Goal: Task Accomplishment & Management: Use online tool/utility

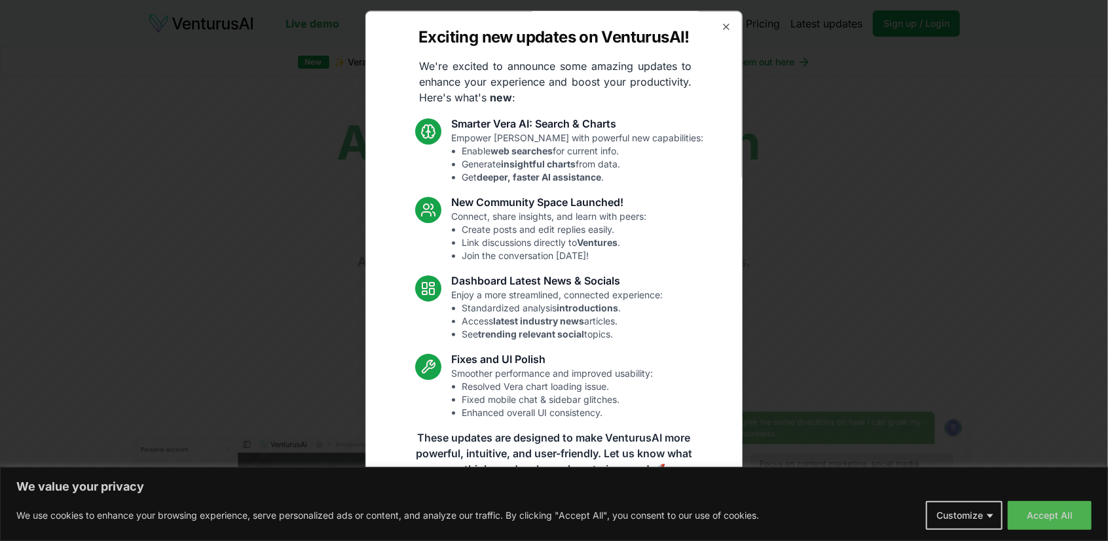
scroll to position [5, 0]
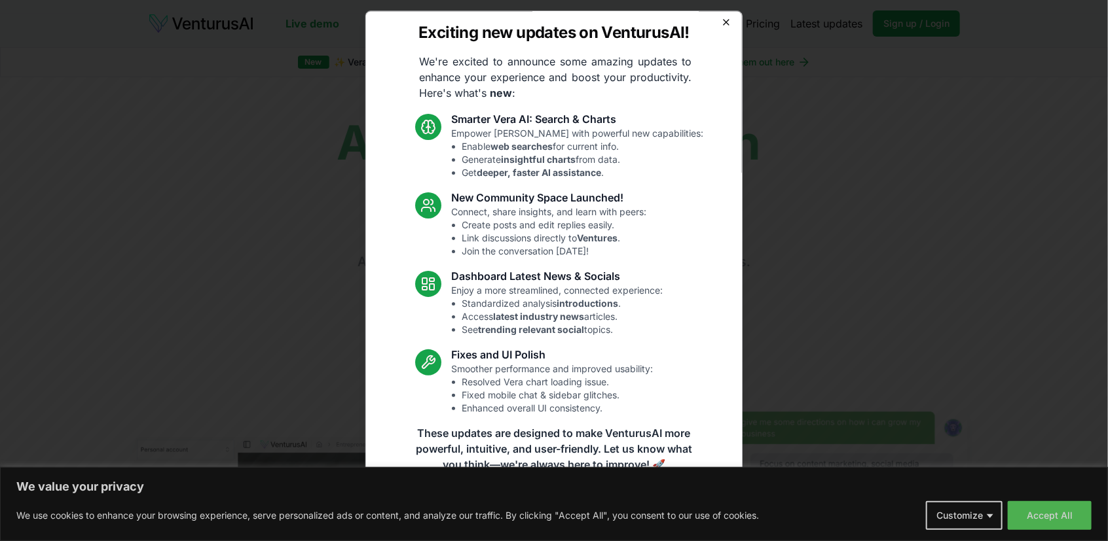
click at [721, 22] on icon "button" at bounding box center [726, 22] width 10 height 10
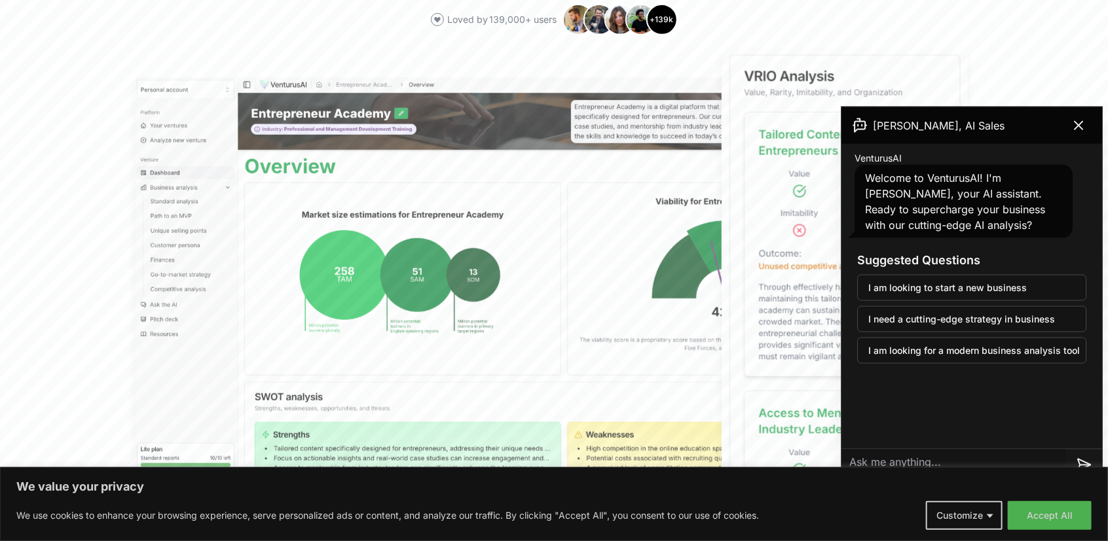
scroll to position [393, 0]
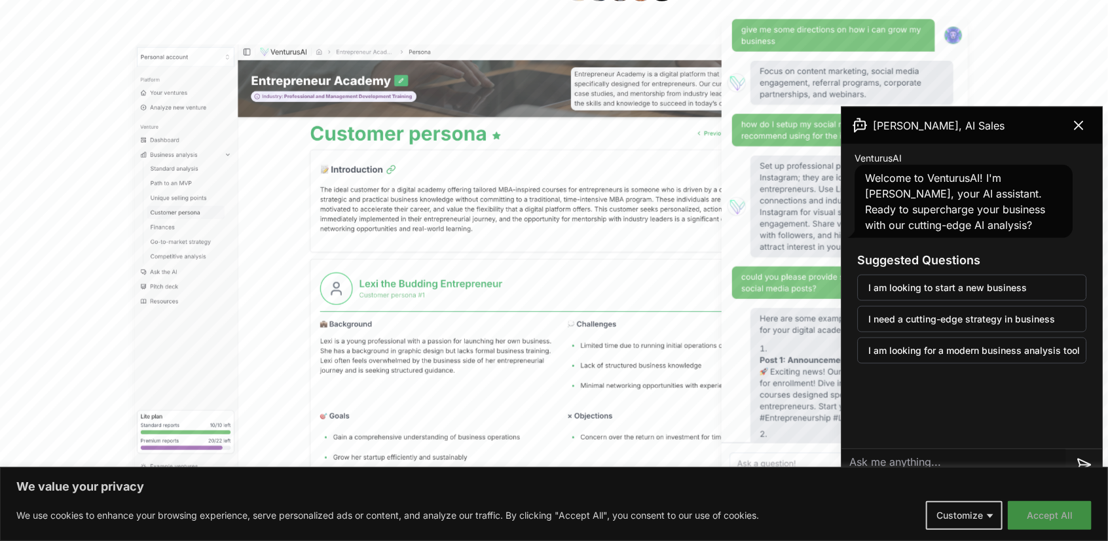
click at [1031, 514] on button "Accept All" at bounding box center [1049, 515] width 84 height 29
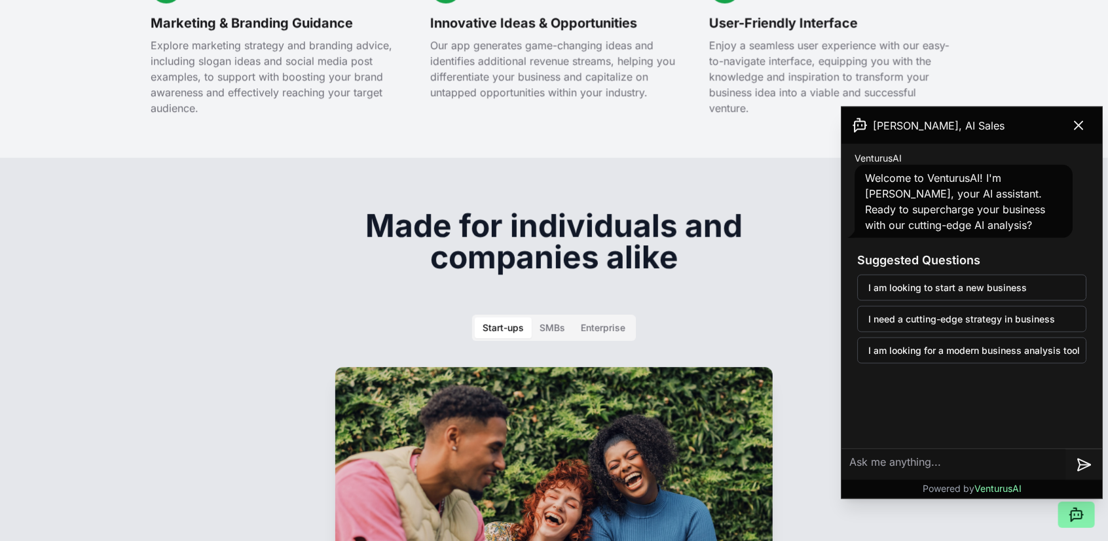
scroll to position [1606, 0]
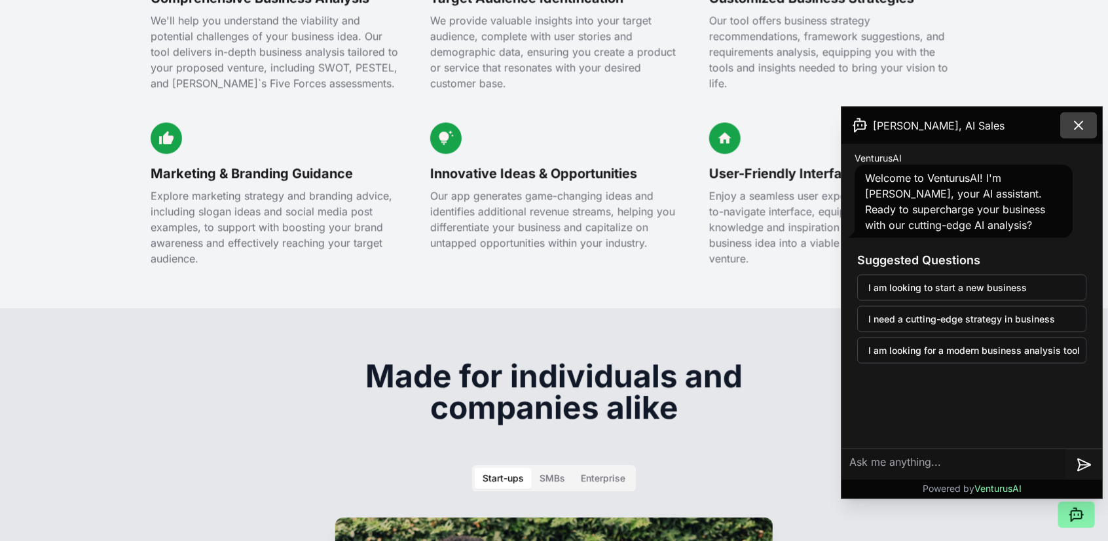
click at [1079, 121] on icon at bounding box center [1078, 126] width 16 height 16
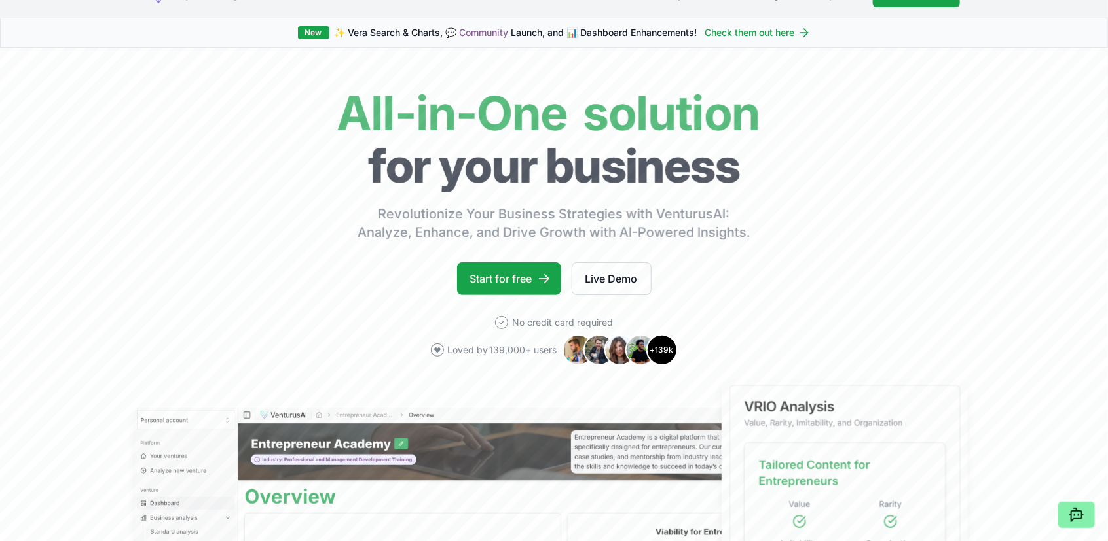
scroll to position [0, 0]
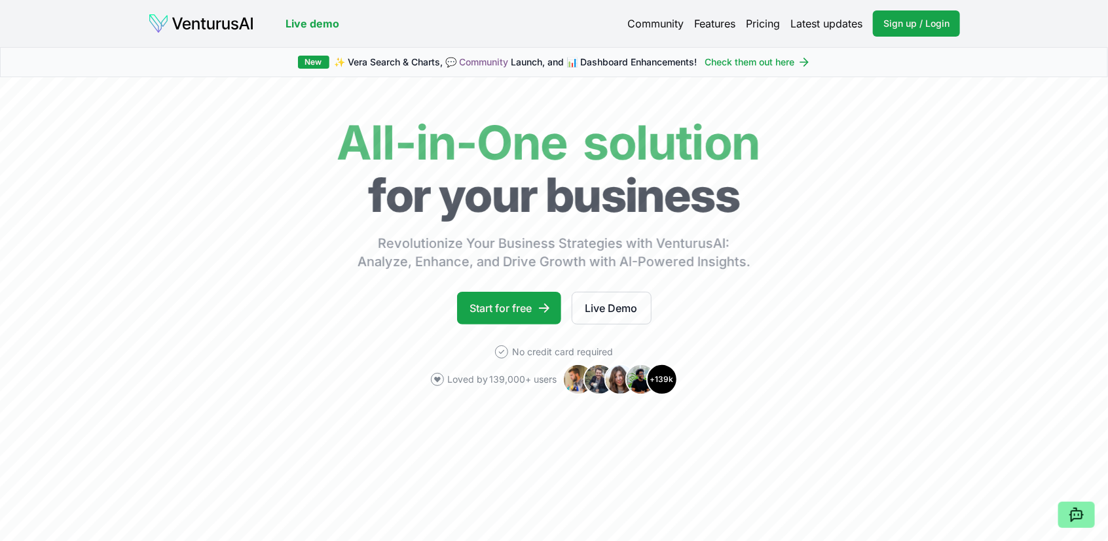
click at [694, 22] on link "Features" at bounding box center [714, 24] width 41 height 16
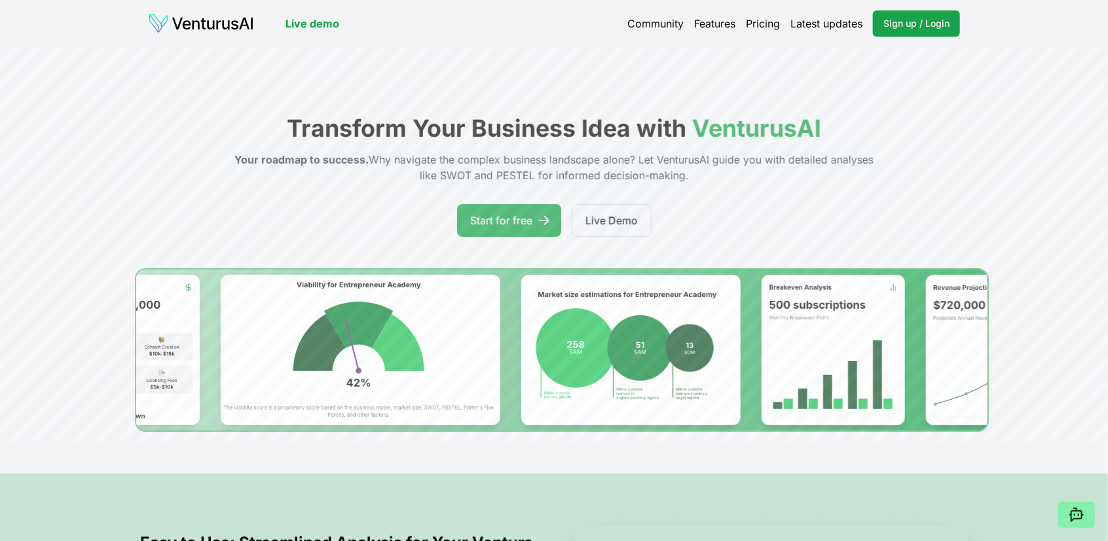
click at [769, 20] on link "Pricing" at bounding box center [763, 24] width 34 height 16
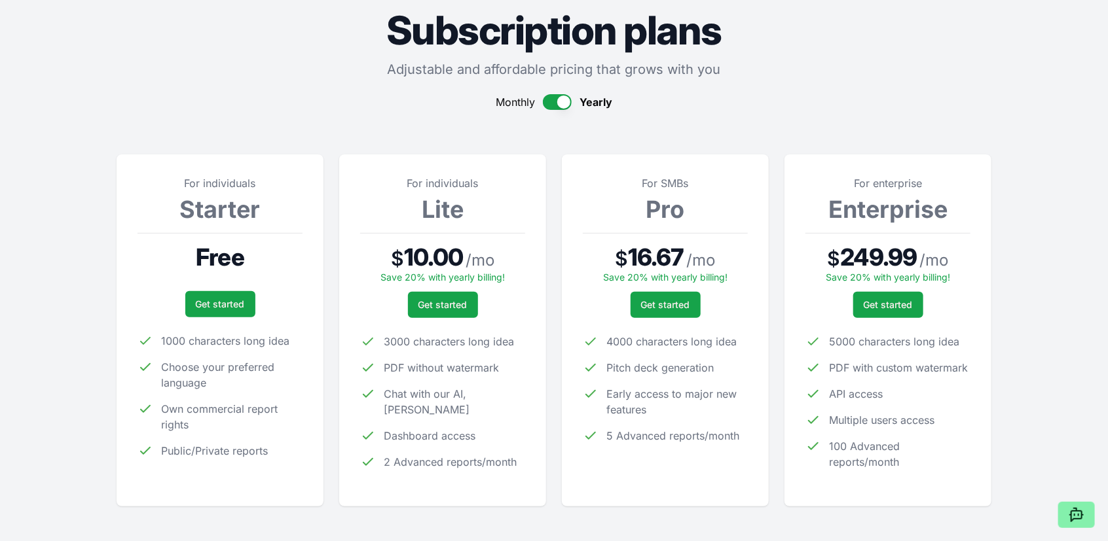
scroll to position [65, 0]
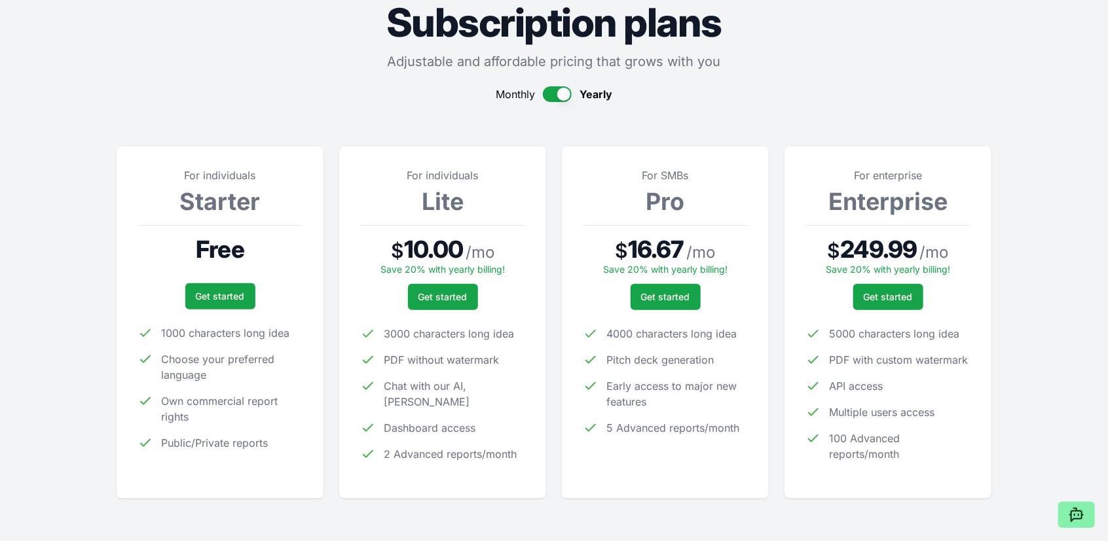
click at [547, 94] on button "button" at bounding box center [557, 94] width 29 height 16
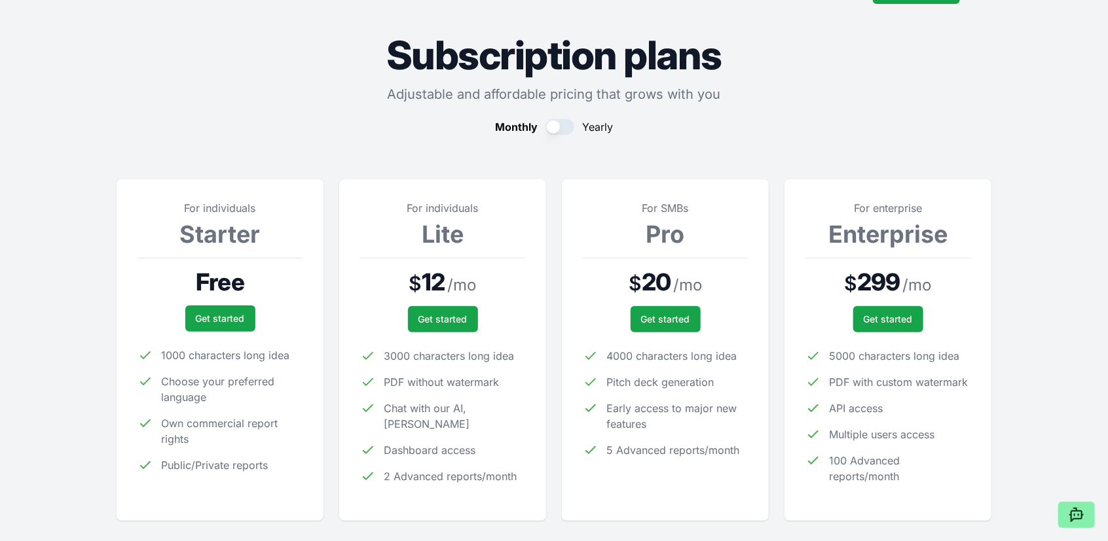
scroll to position [0, 0]
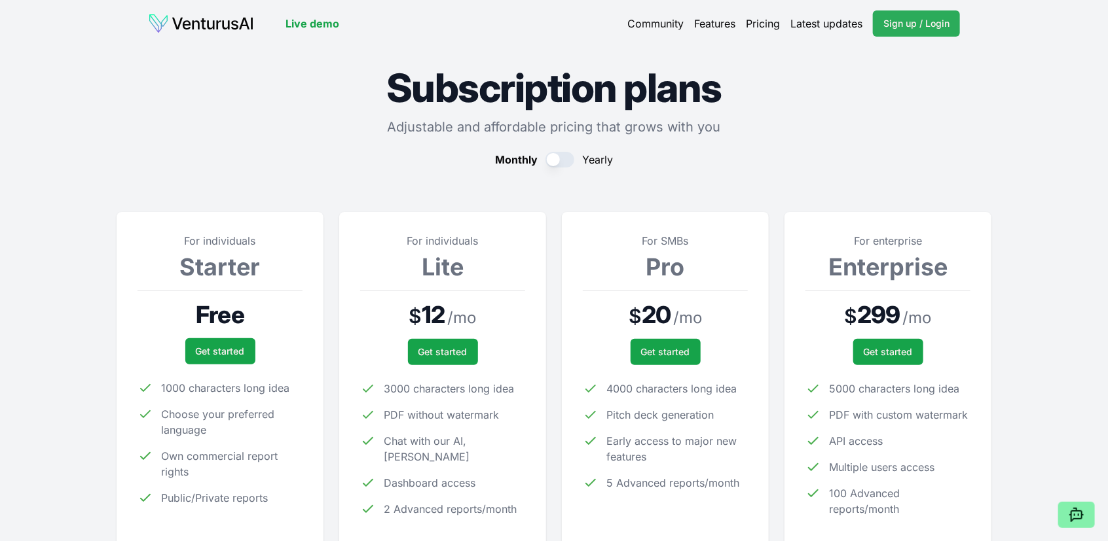
click at [897, 24] on span "Sign up / Login" at bounding box center [916, 23] width 66 height 13
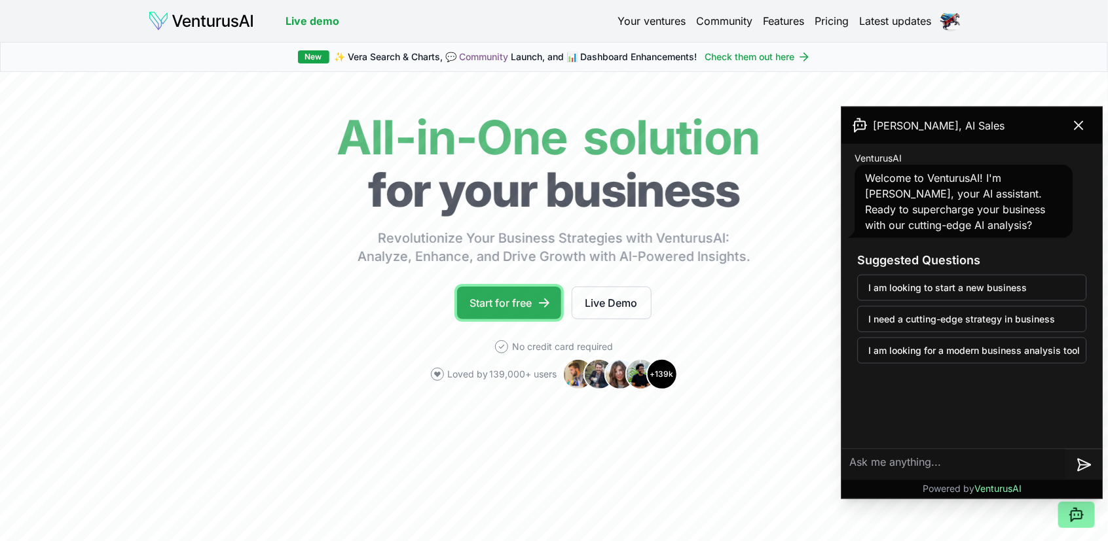
click at [504, 300] on link "Start for free" at bounding box center [509, 303] width 104 height 33
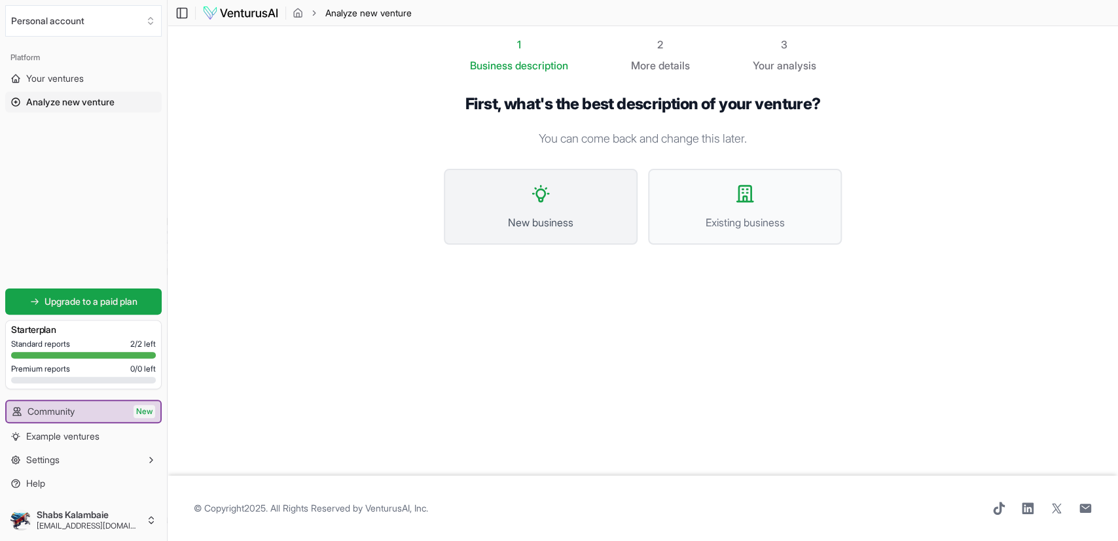
click at [543, 195] on icon at bounding box center [540, 193] width 21 height 21
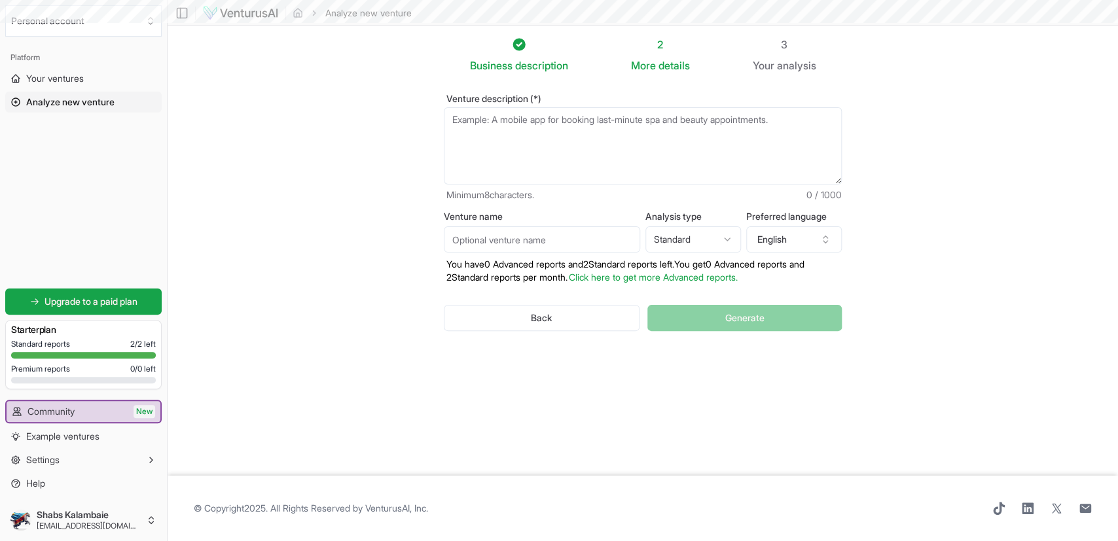
click at [726, 242] on html "We value your privacy We use cookies to enhance your browsing experience, serve…" at bounding box center [559, 270] width 1118 height 541
select select "advanced"
click at [571, 135] on textarea "Venture description (*)" at bounding box center [643, 145] width 398 height 77
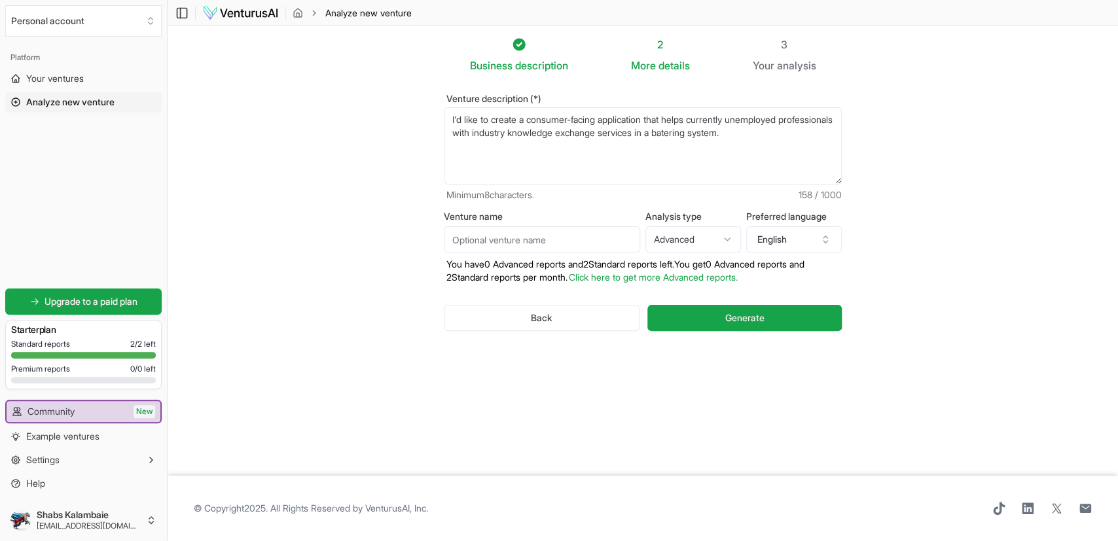
click at [0, 0] on span "bartering" at bounding box center [0, 0] width 0 height 0
type textarea "I'd like to create a consumer-facing application that helps currently unemploye…"
click at [728, 240] on html "We value your privacy We use cookies to enhance your browsing experience, serve…" at bounding box center [559, 270] width 1118 height 541
select select "standard"
click at [733, 315] on span "Generate" at bounding box center [744, 318] width 39 height 13
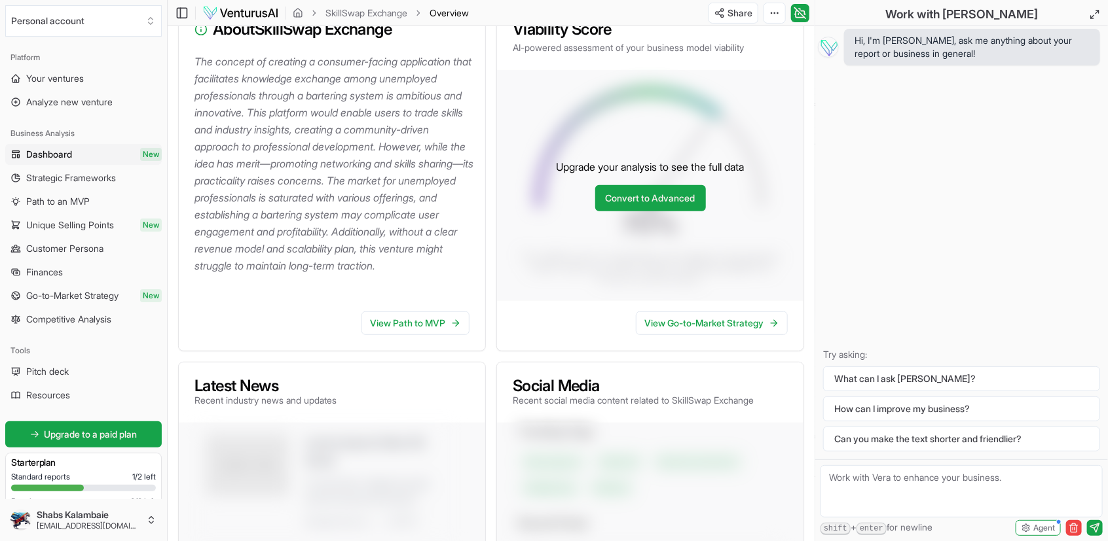
scroll to position [131, 0]
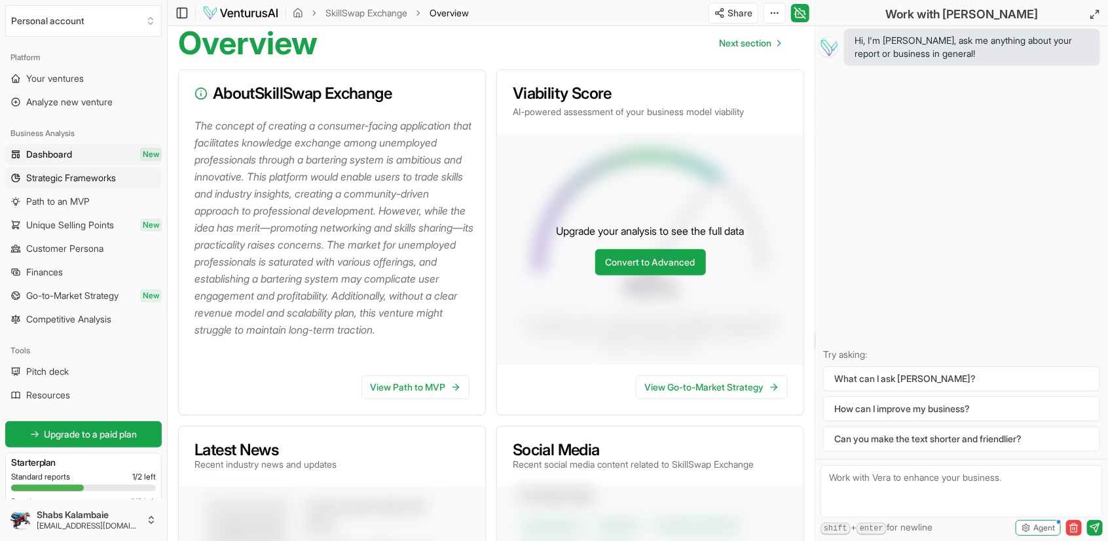
click at [94, 177] on span "Strategic Frameworks" at bounding box center [71, 178] width 90 height 13
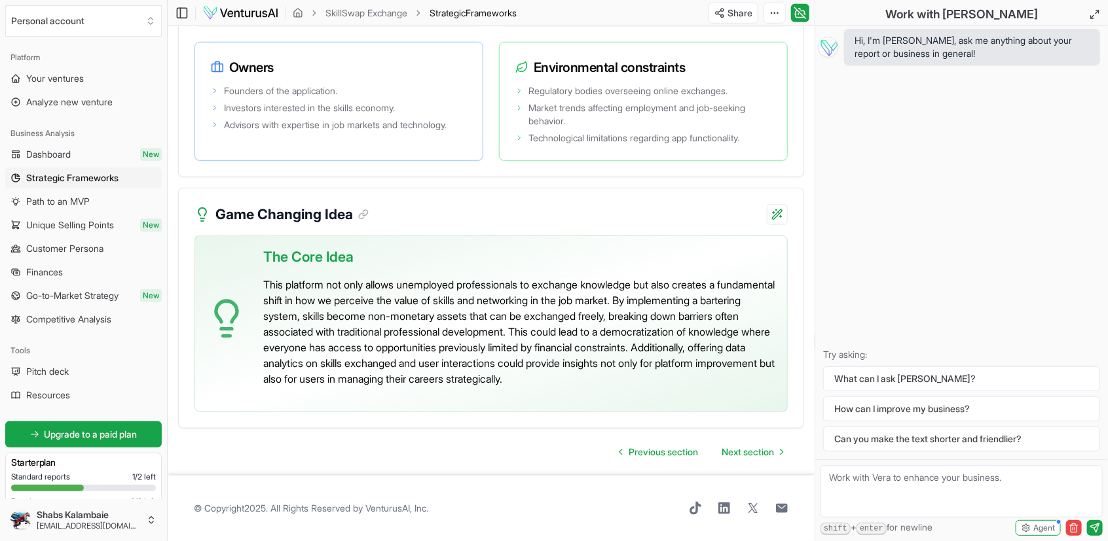
scroll to position [3064, 0]
click at [744, 454] on span "Next section" at bounding box center [747, 452] width 52 height 13
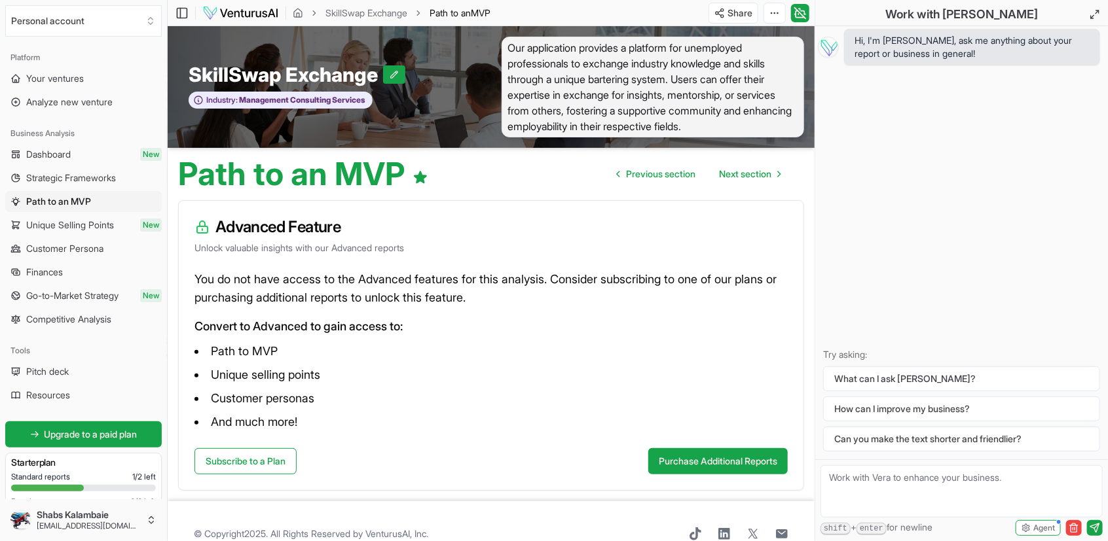
scroll to position [26, 0]
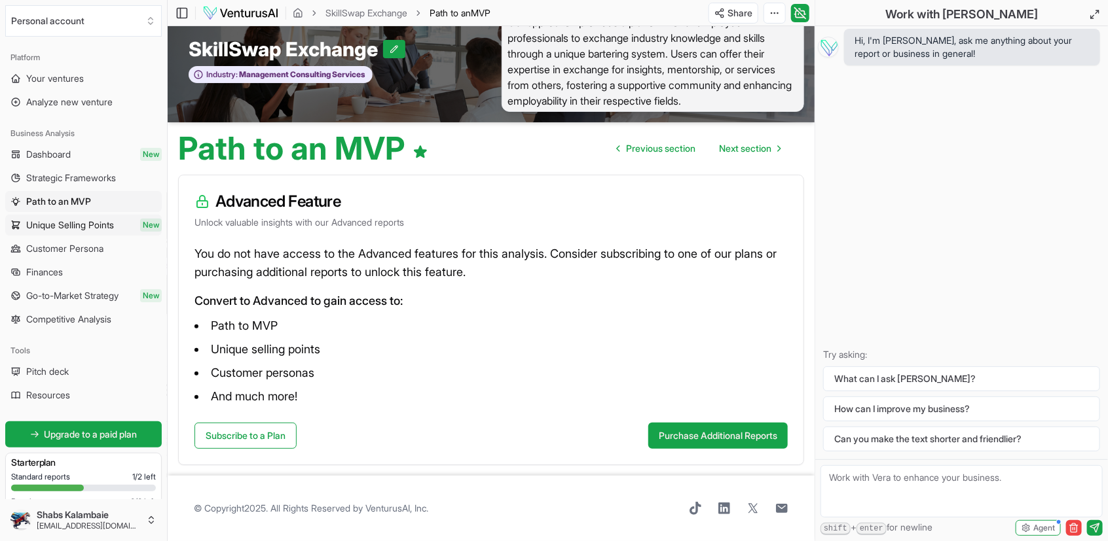
click at [94, 223] on span "Unique Selling Points" at bounding box center [70, 225] width 88 height 13
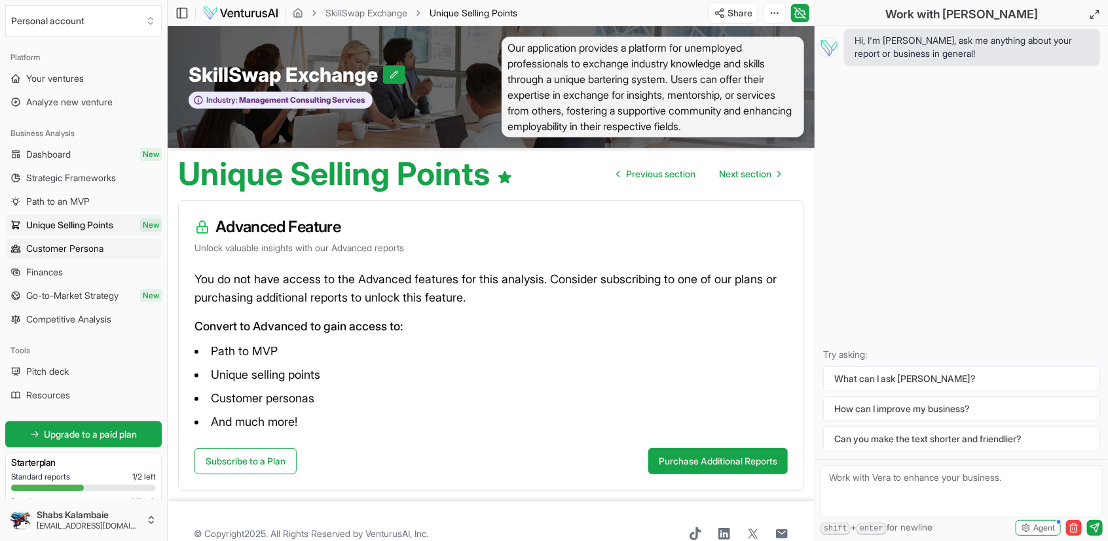
click at [91, 243] on span "Customer Persona" at bounding box center [64, 248] width 77 height 13
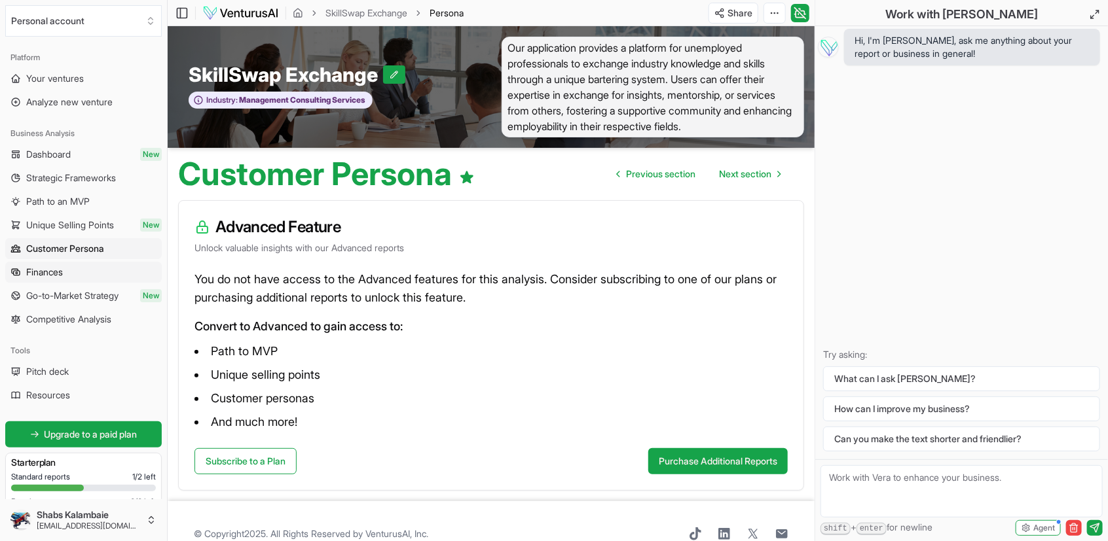
click at [77, 270] on link "Finances" at bounding box center [83, 272] width 156 height 21
click at [75, 289] on span "Go-to-Market Strategy" at bounding box center [72, 295] width 92 height 13
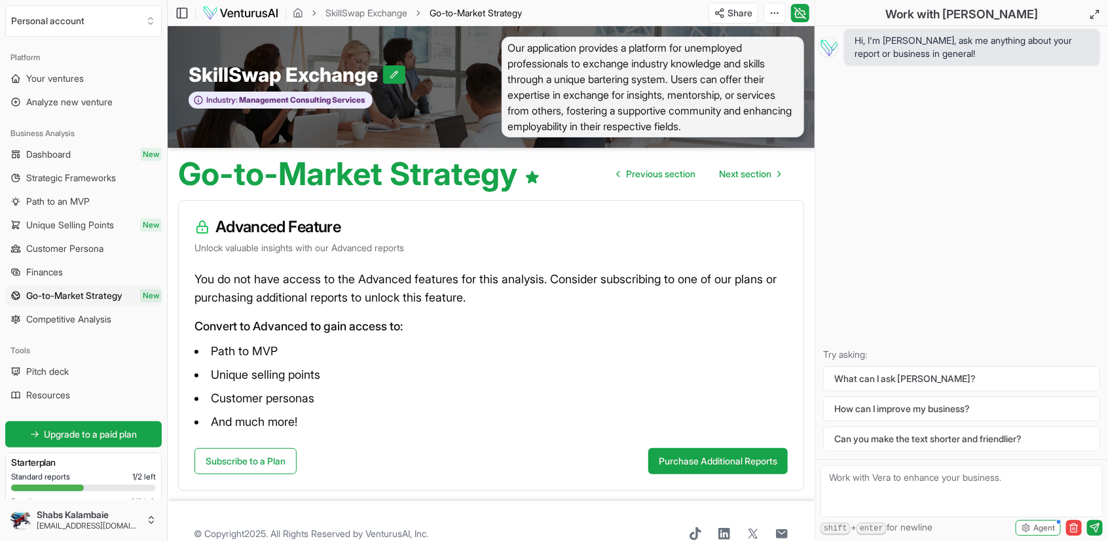
click at [69, 316] on span "Competitive Analysis" at bounding box center [68, 319] width 85 height 13
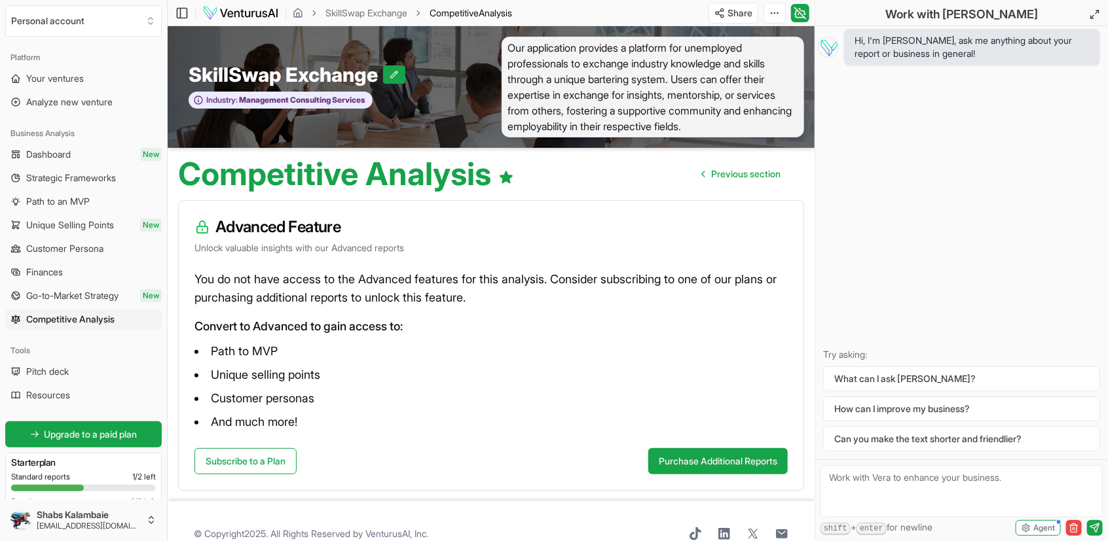
click at [54, 369] on span "Pitch deck" at bounding box center [47, 371] width 43 height 13
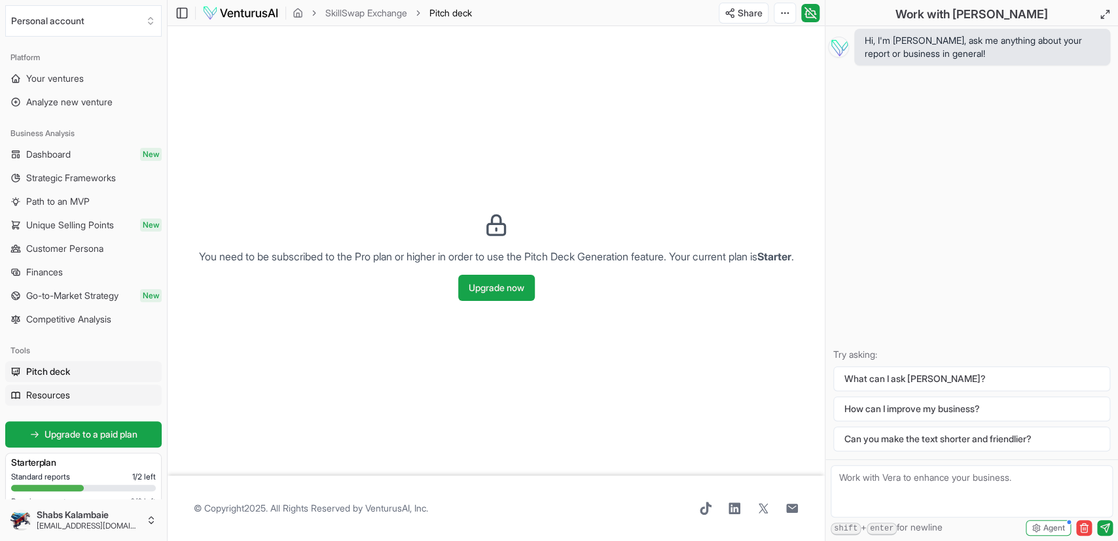
click at [54, 391] on span "Resources" at bounding box center [48, 395] width 44 height 13
